Goal: Navigation & Orientation: Find specific page/section

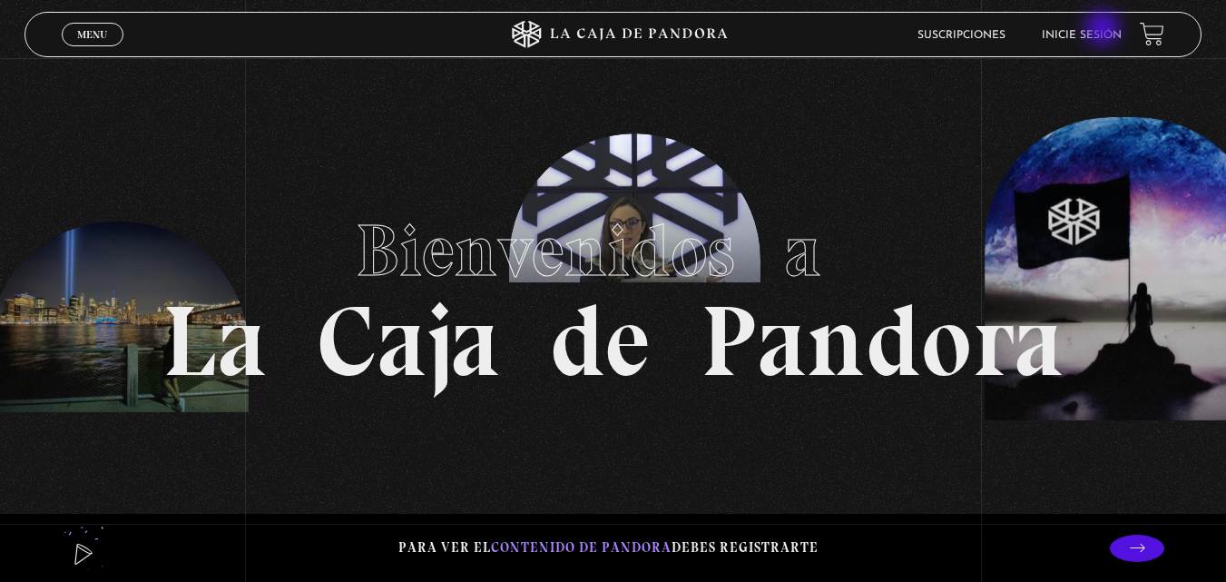
click at [1105, 30] on link "Inicie sesión" at bounding box center [1082, 35] width 80 height 11
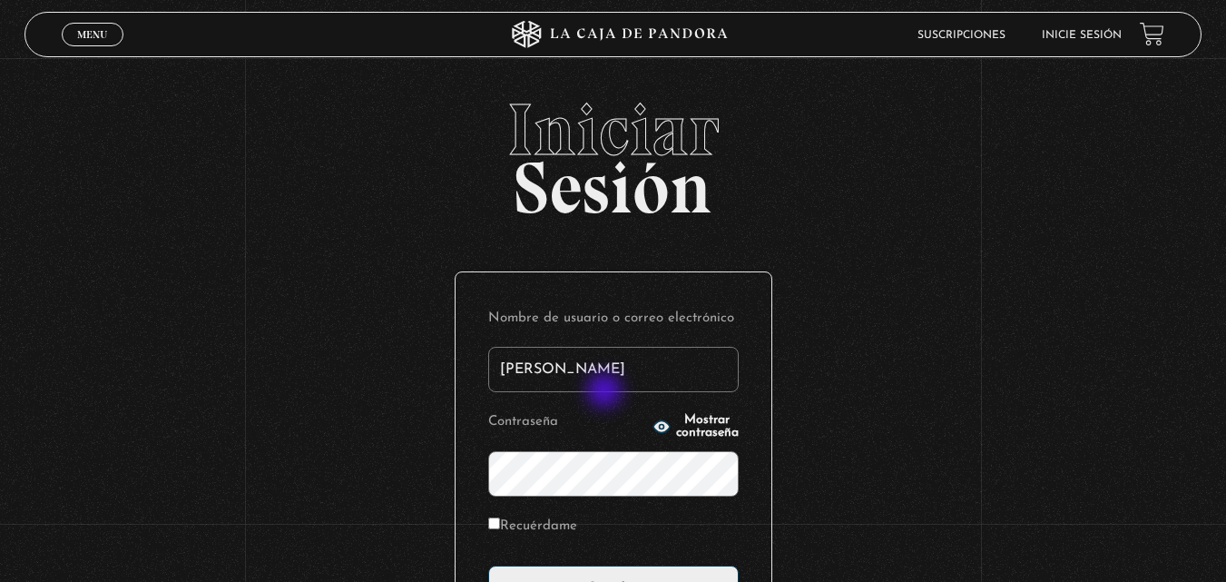
type input "erickadiezg@gmail.com"
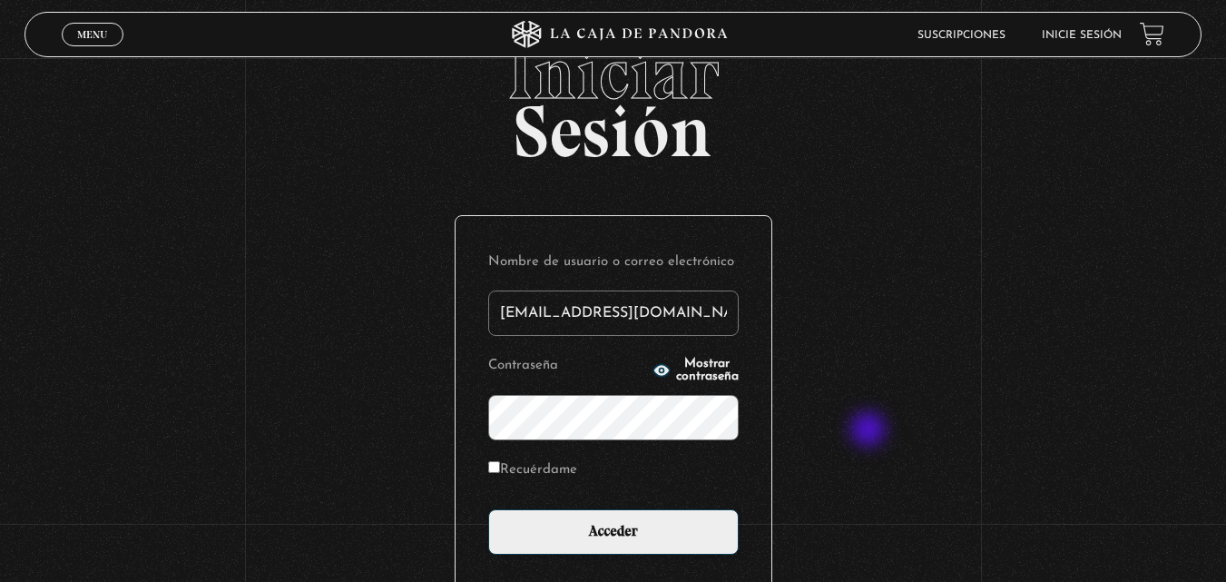
scroll to position [115, 0]
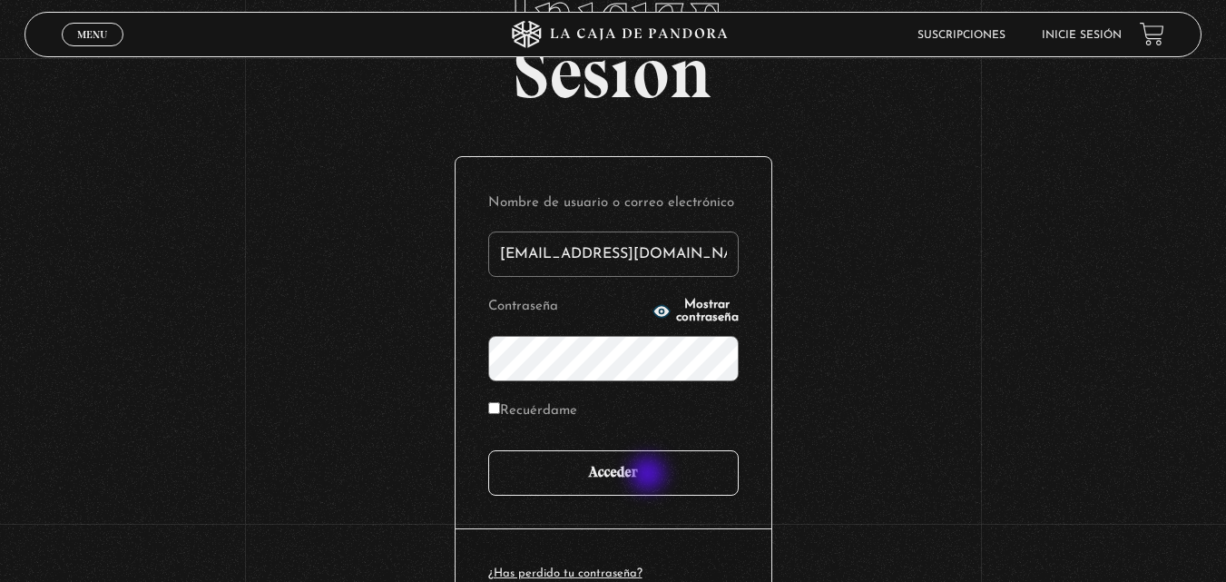
click at [650, 476] on input "Acceder" at bounding box center [613, 472] width 251 height 45
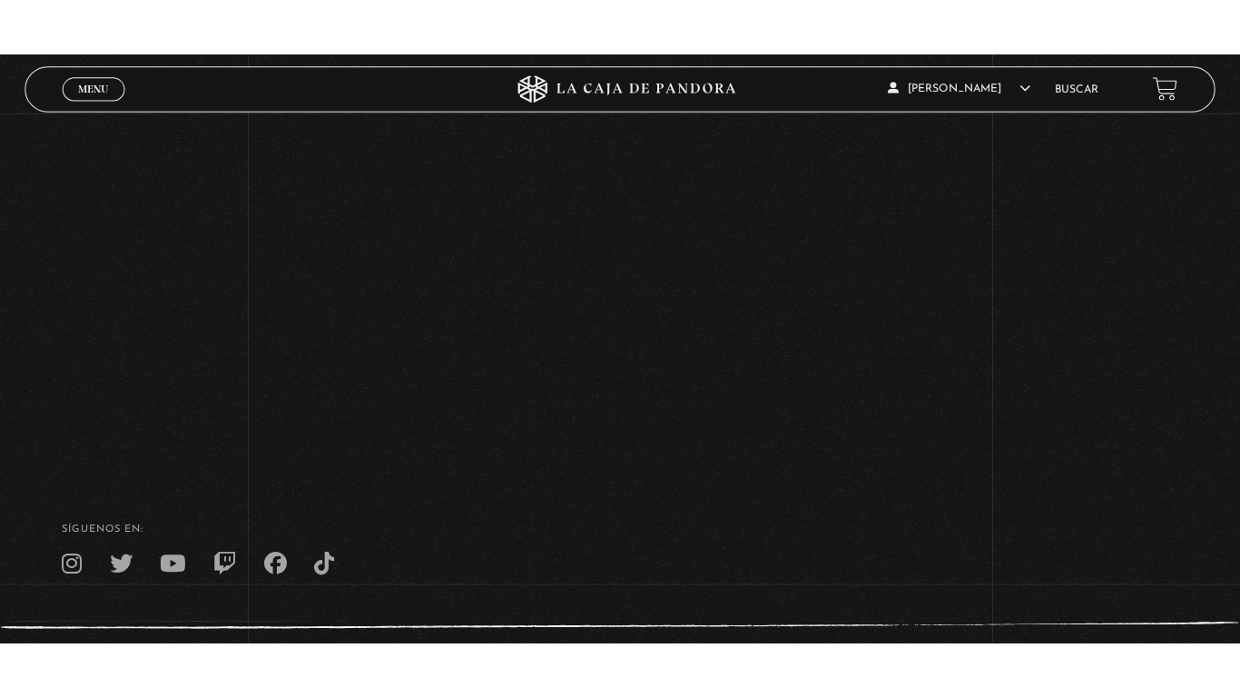
scroll to position [223, 0]
